Goal: Task Accomplishment & Management: Manage account settings

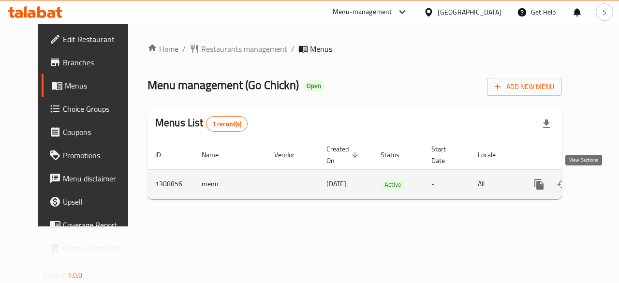
click at [603, 189] on icon "enhanced table" at bounding box center [609, 184] width 12 height 12
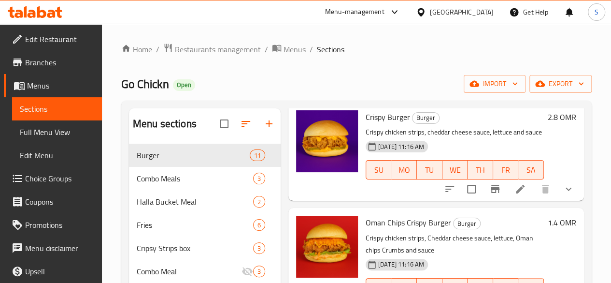
scroll to position [84, 0]
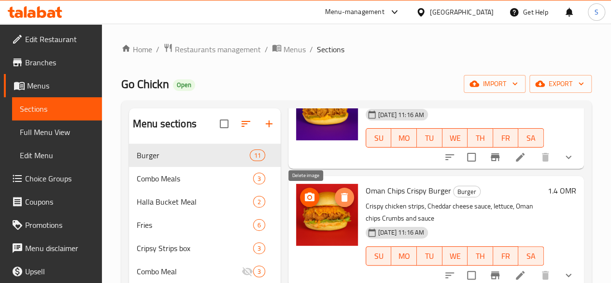
click at [339, 199] on icon "delete image" at bounding box center [345, 197] width 12 height 12
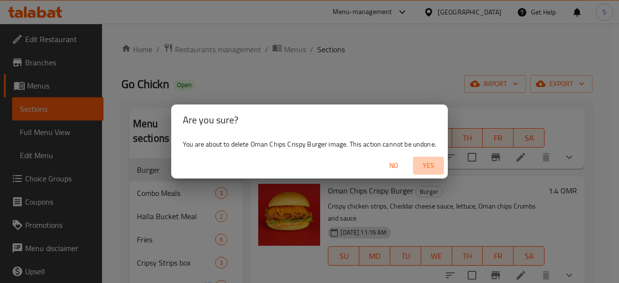
click at [425, 164] on span "Yes" at bounding box center [428, 165] width 23 height 12
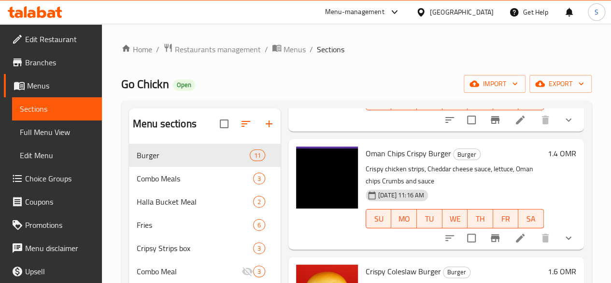
scroll to position [119, 0]
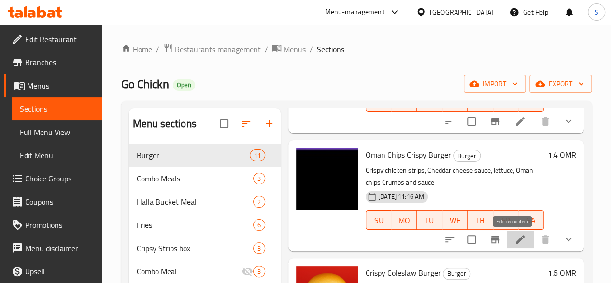
click at [515, 238] on icon at bounding box center [521, 239] width 12 height 12
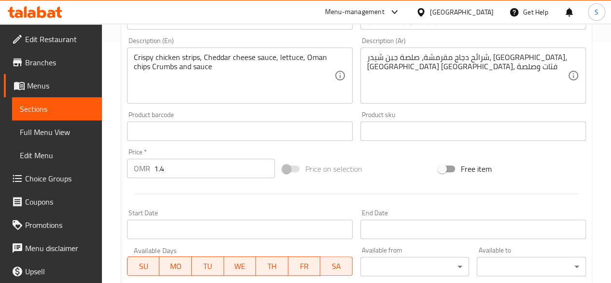
scroll to position [244, 0]
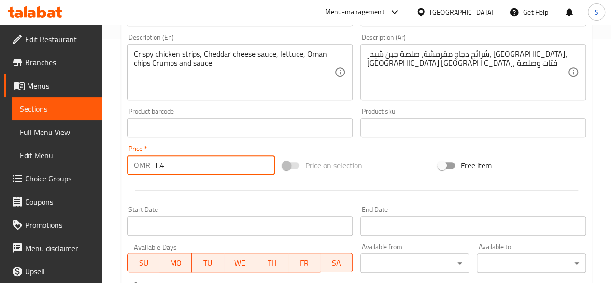
drag, startPoint x: 172, startPoint y: 165, endPoint x: 122, endPoint y: 159, distance: 50.6
click at [122, 159] on div "Update Oman Chips Crispy Burger Change Image Size: 1200 x 800 px / Image format…" at bounding box center [356, 166] width 471 height 632
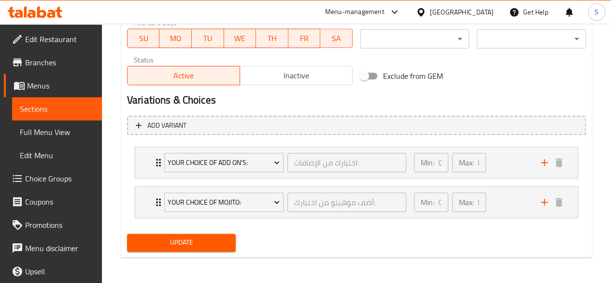
scroll to position [469, 0]
type input "2.5"
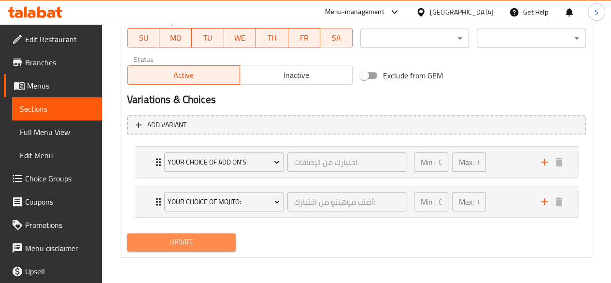
click at [187, 245] on span "Update" at bounding box center [182, 242] width 94 height 12
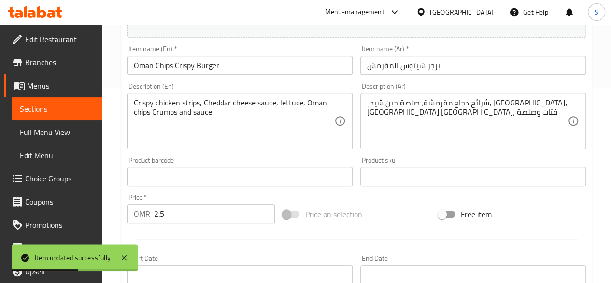
scroll to position [0, 0]
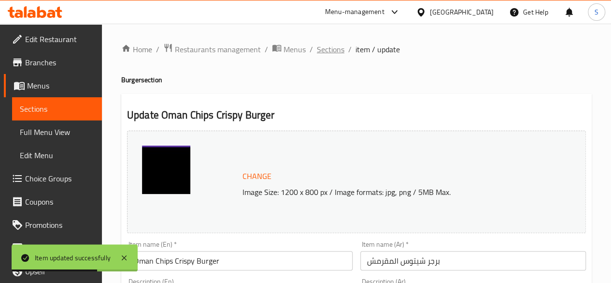
click at [327, 48] on span "Sections" at bounding box center [331, 49] width 28 height 12
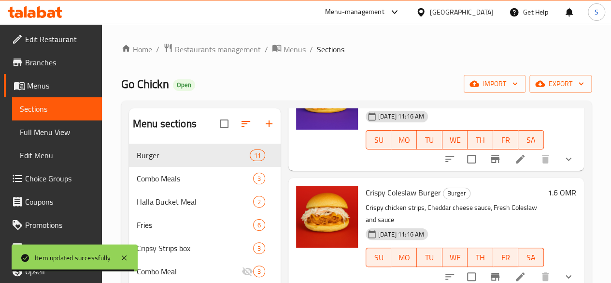
scroll to position [200, 0]
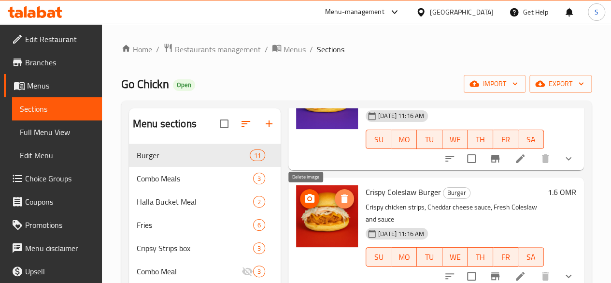
click at [341, 199] on icon "delete image" at bounding box center [344, 198] width 7 height 9
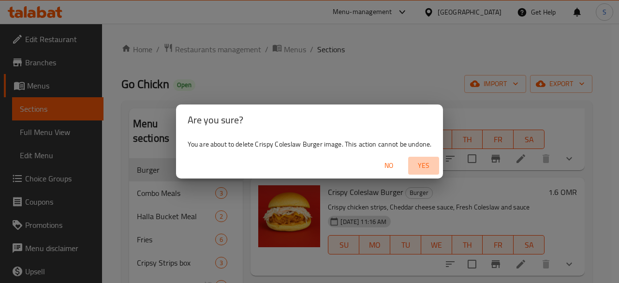
click at [422, 164] on span "Yes" at bounding box center [423, 165] width 23 height 12
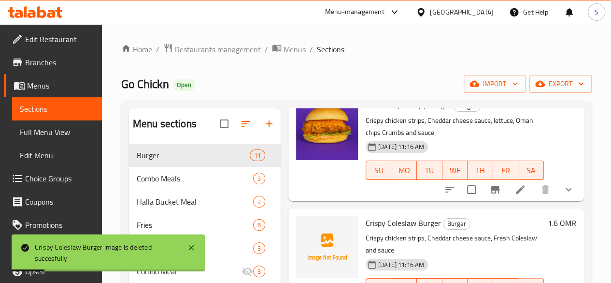
scroll to position [170, 0]
